Goal: Information Seeking & Learning: Learn about a topic

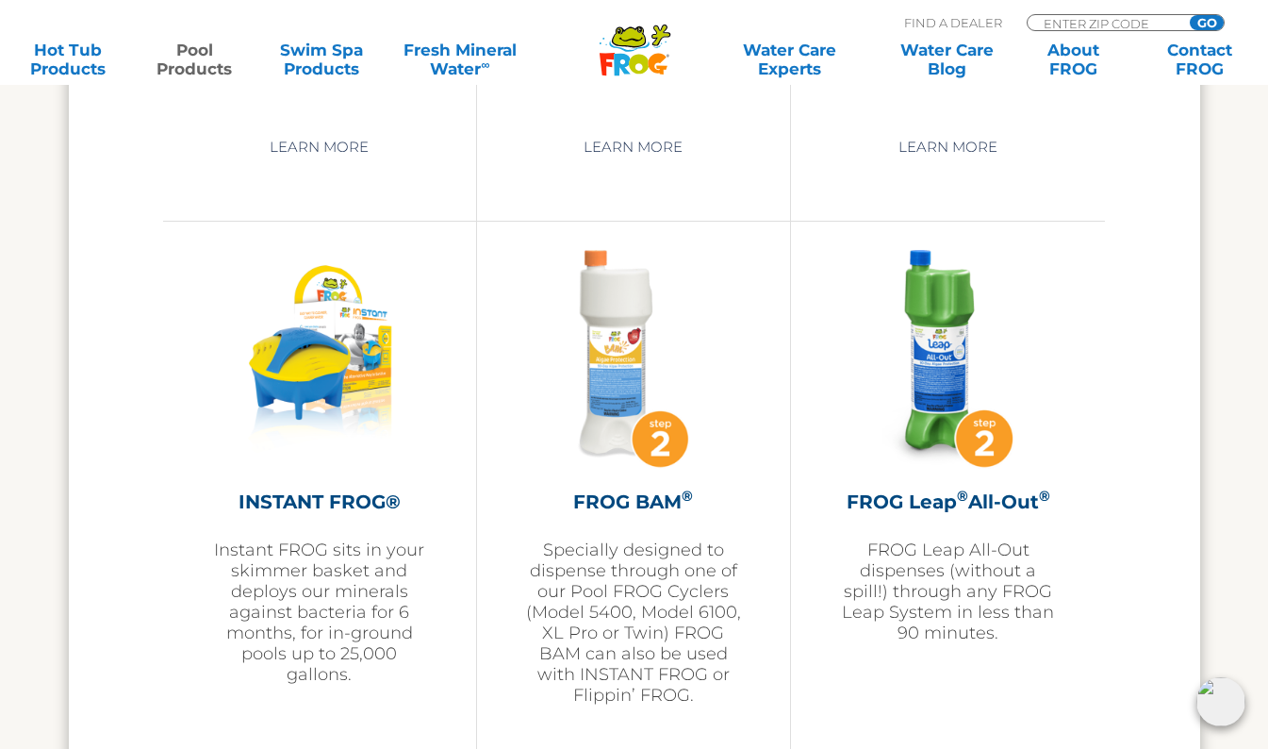
scroll to position [4526, 0]
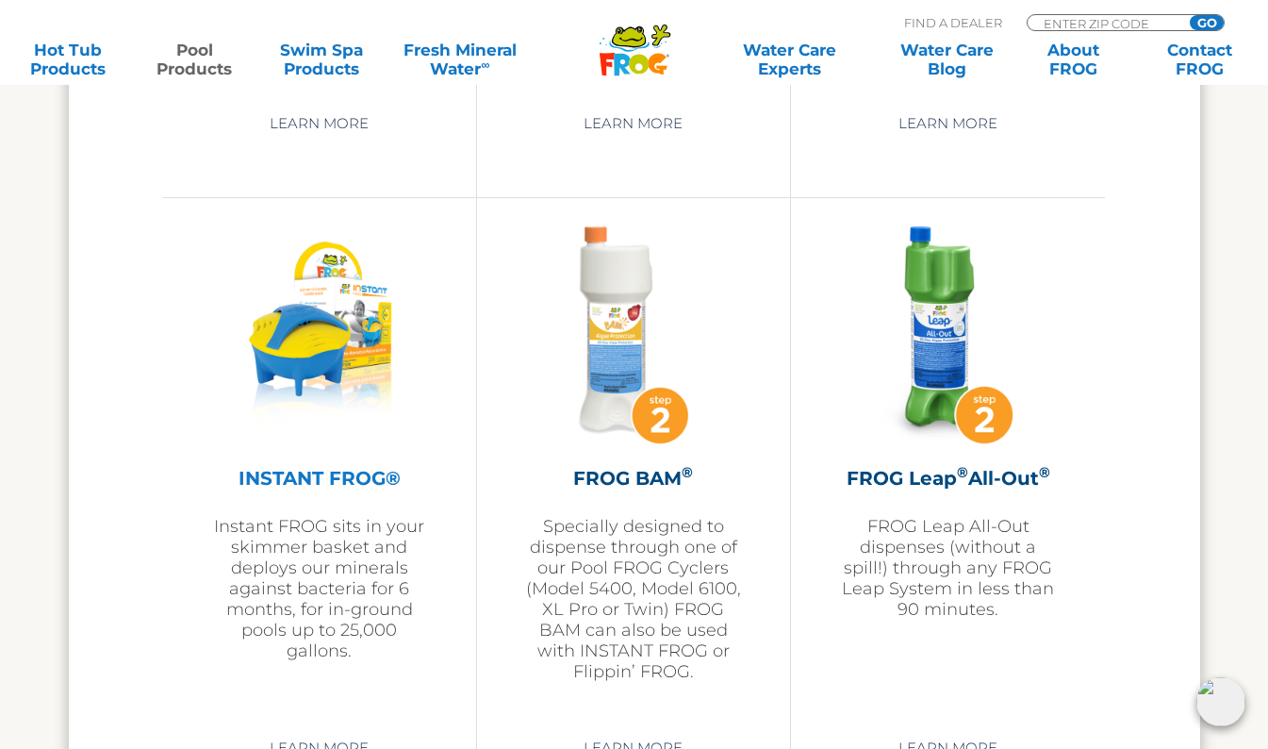
click at [333, 548] on p "Instant FROG sits in your skimmer basket and deploys our minerals against bacte…" at bounding box center [319, 588] width 219 height 145
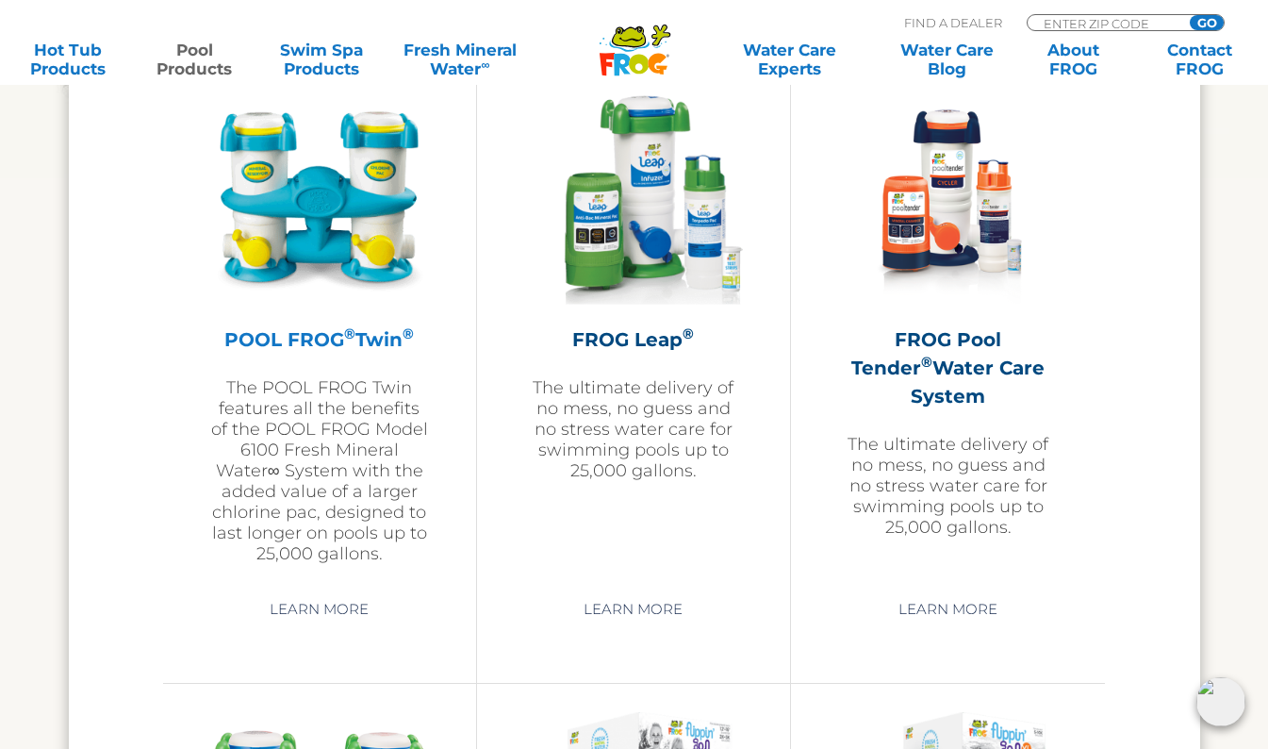
scroll to position [3300, 0]
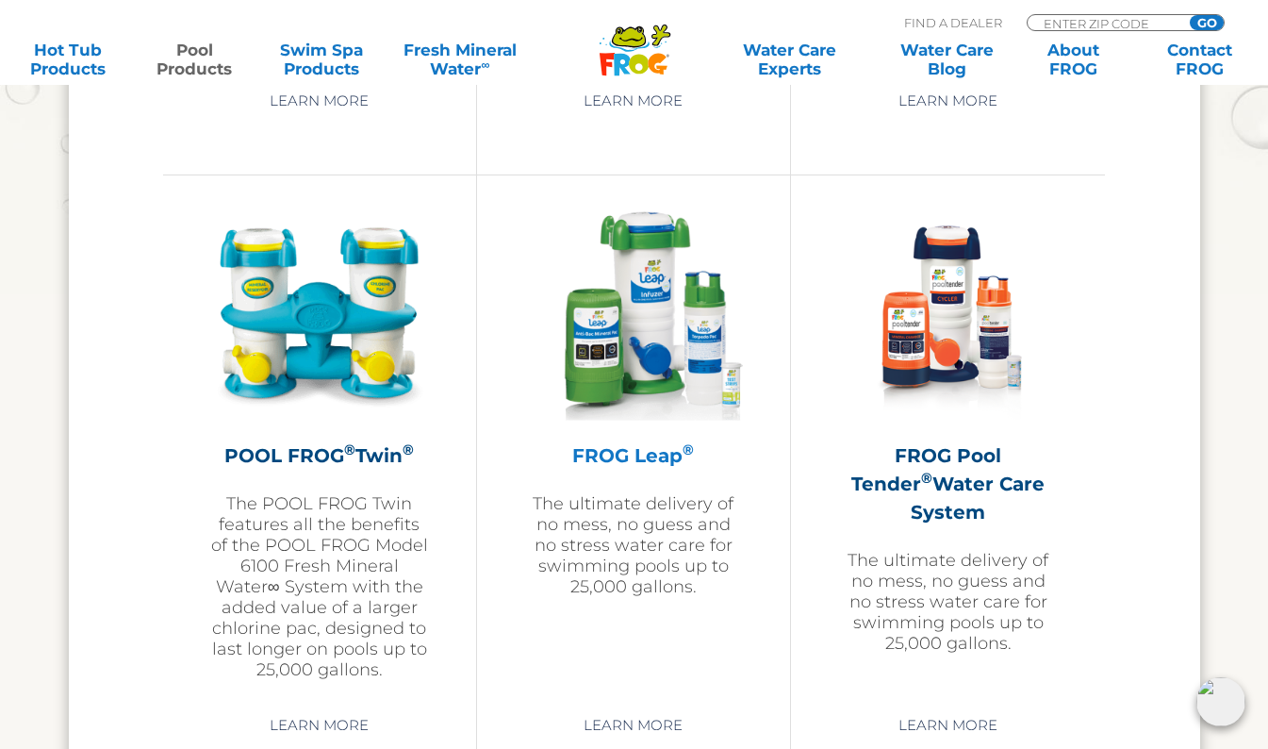
click at [662, 311] on img at bounding box center [633, 313] width 219 height 219
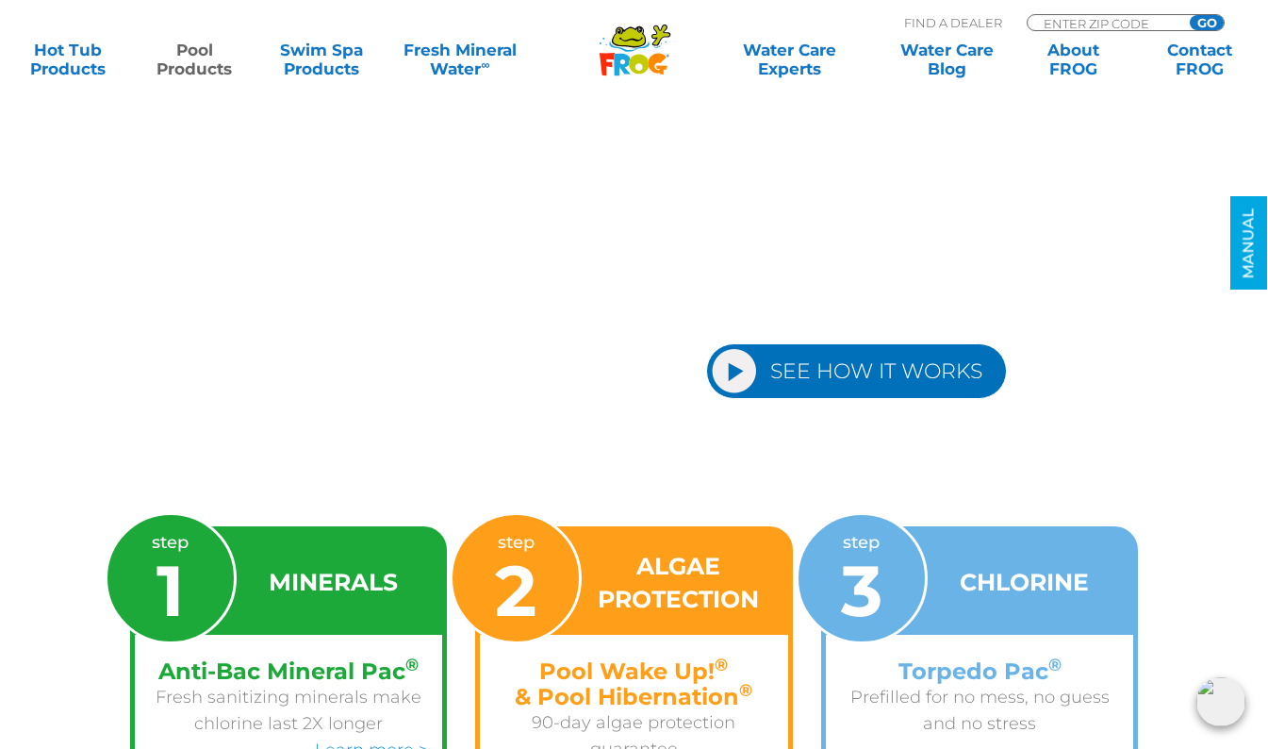
scroll to position [2546, 0]
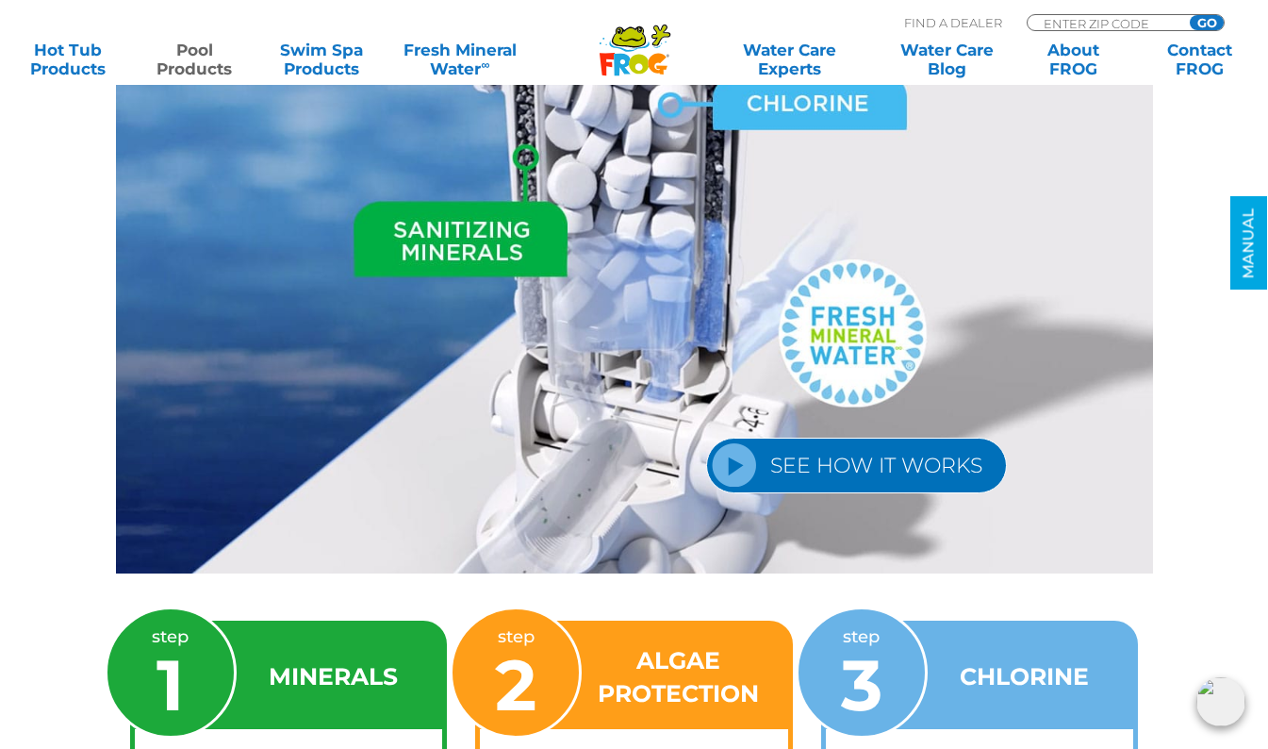
click at [889, 448] on link "SEE HOW IT WORKS" at bounding box center [856, 465] width 301 height 56
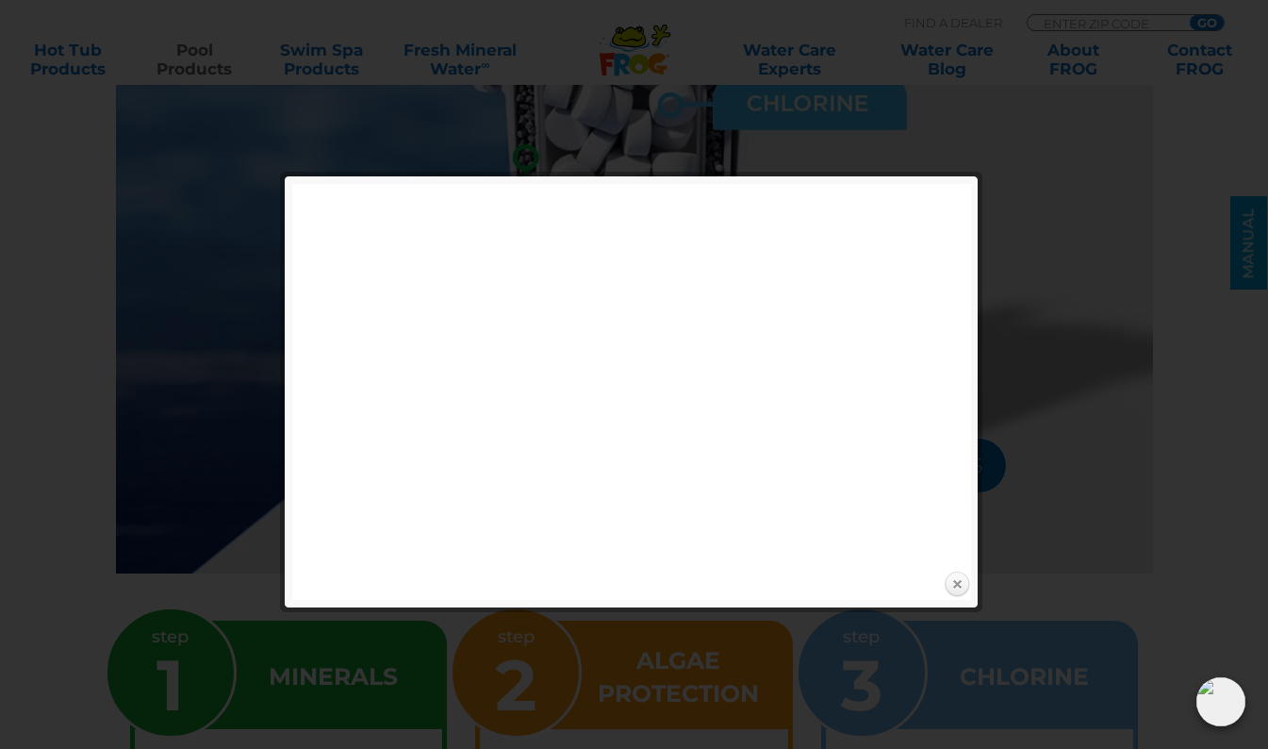
click at [958, 584] on link "Close" at bounding box center [957, 584] width 28 height 28
